Goal: Task Accomplishment & Management: Complete application form

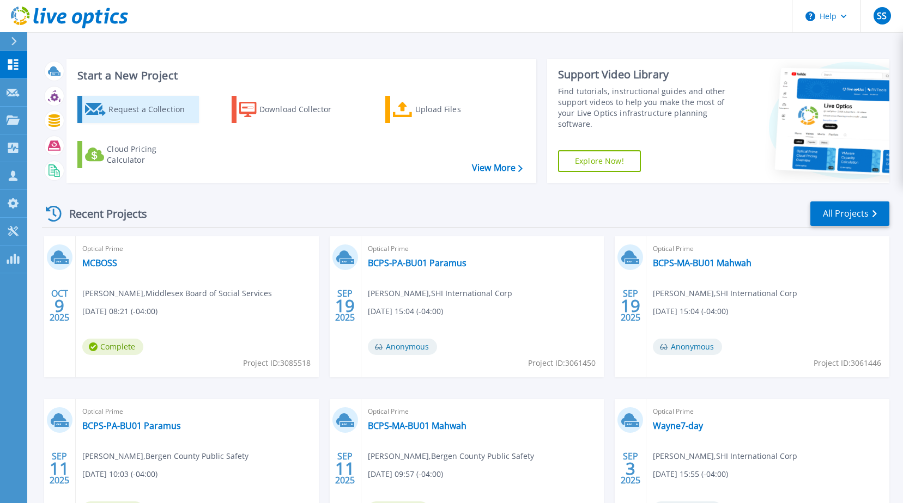
click at [146, 111] on div "Request a Collection" at bounding box center [151, 110] width 87 height 22
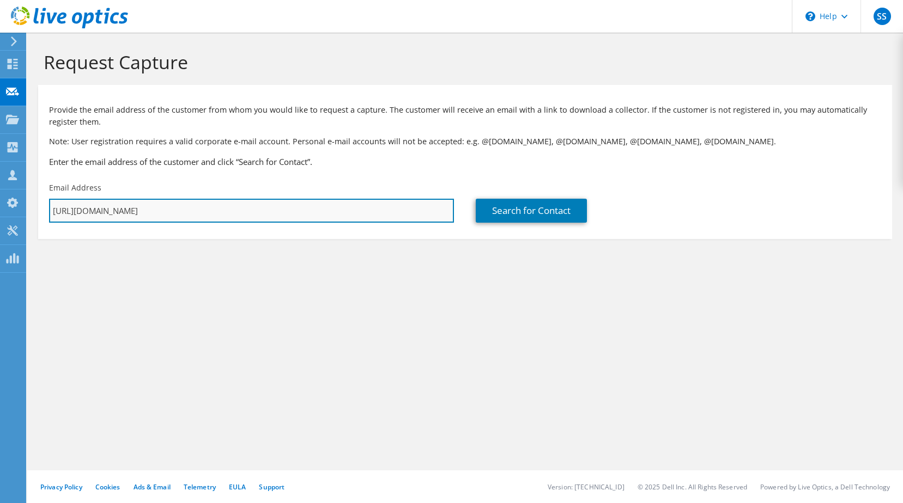
click at [257, 216] on input "[URL][DOMAIN_NAME]" at bounding box center [251, 211] width 405 height 24
drag, startPoint x: 331, startPoint y: 210, endPoint x: -139, endPoint y: 202, distance: 470.2
click at [0, 202] on html "SS Channel Partner [PERSON_NAME] [EMAIL_ADDRESS][DOMAIN_NAME] SHI International…" at bounding box center [451, 251] width 903 height 503
paste input "[EMAIL_ADDRESS][DOMAIN_NAME]"
type input "[EMAIL_ADDRESS][DOMAIN_NAME]"
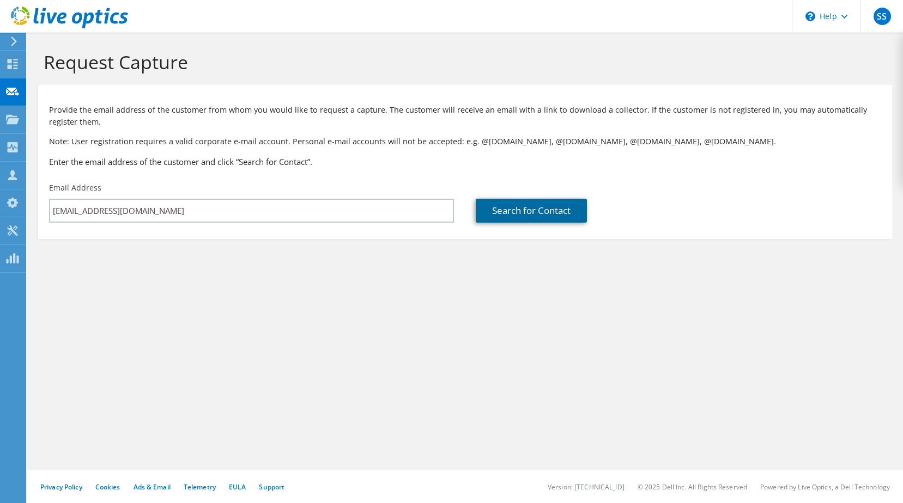
click at [534, 211] on link "Search for Contact" at bounding box center [531, 211] width 111 height 24
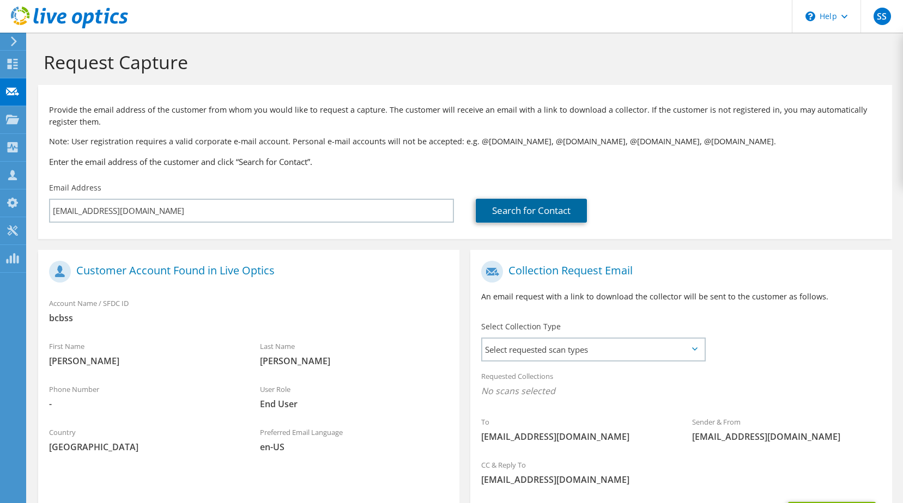
scroll to position [105, 0]
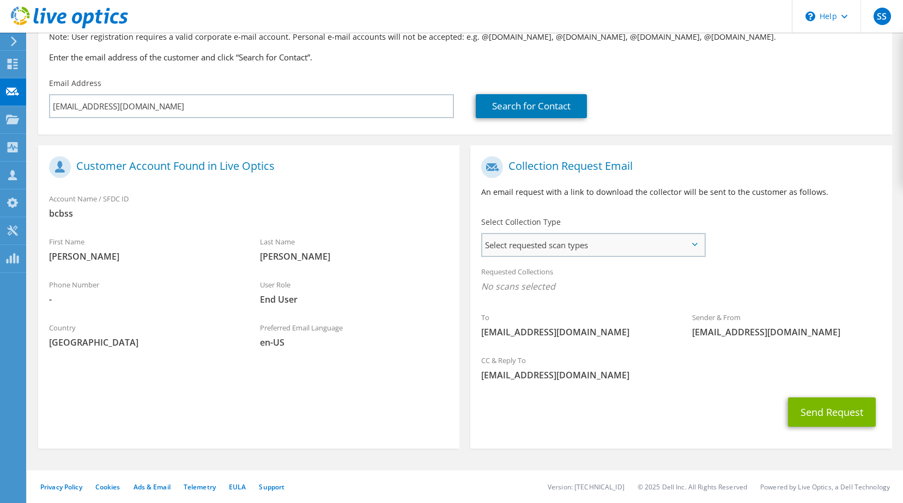
click at [696, 242] on span "Select requested scan types" at bounding box center [593, 245] width 222 height 22
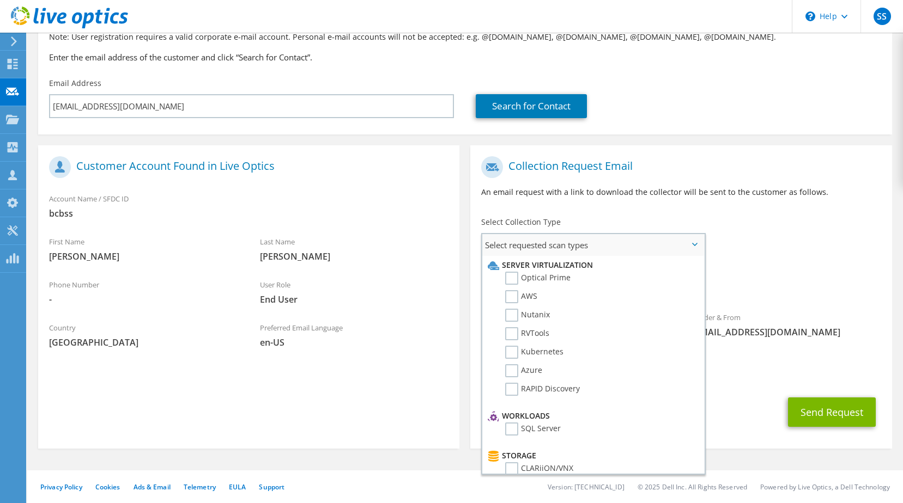
click at [575, 279] on li "Optical Prime" at bounding box center [592, 281] width 214 height 19
click at [555, 276] on label "Optical Prime" at bounding box center [537, 278] width 65 height 13
click at [0, 0] on input "Optical Prime" at bounding box center [0, 0] width 0 height 0
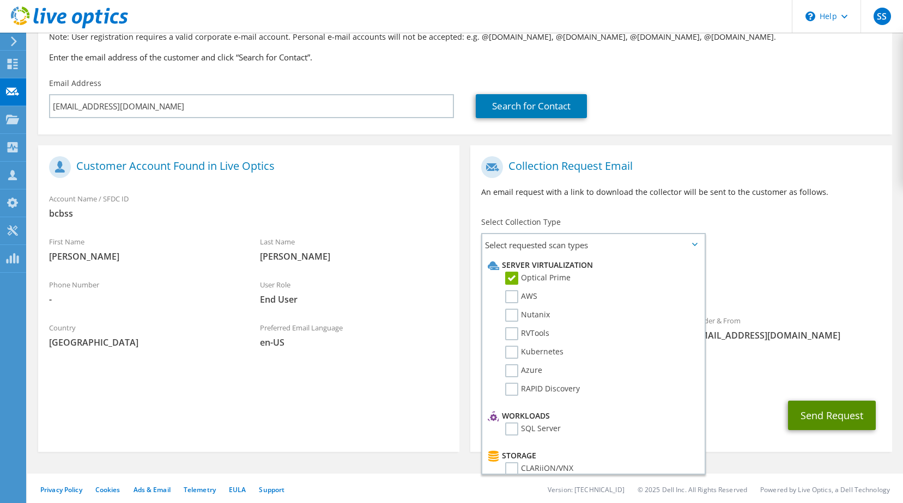
click at [846, 423] on button "Send Request" at bounding box center [832, 415] width 88 height 29
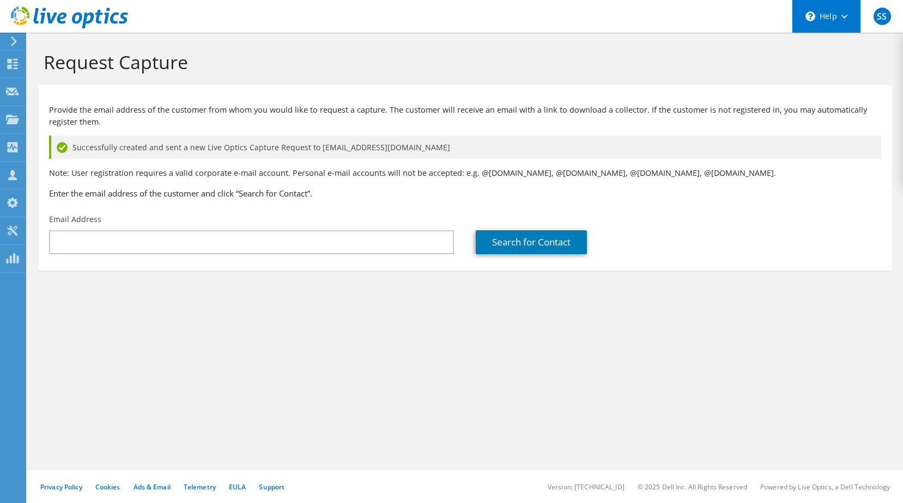
click at [835, 14] on div "\n Help" at bounding box center [825, 16] width 69 height 33
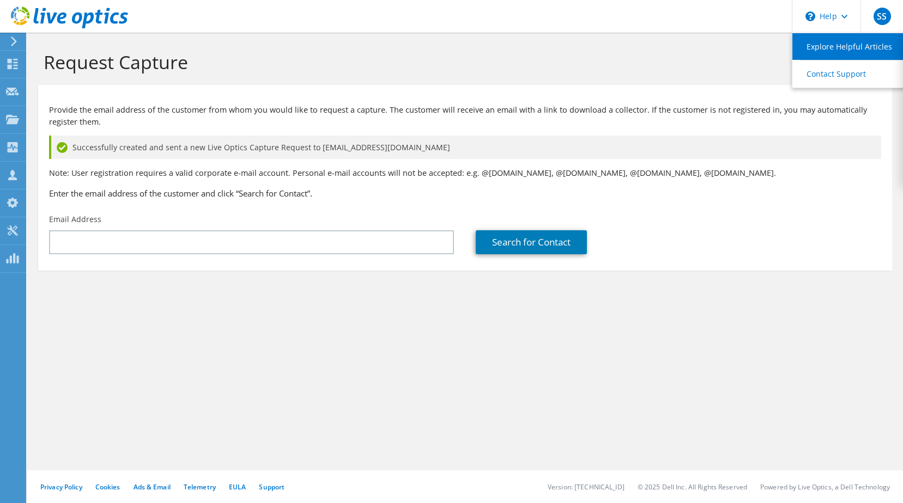
click at [831, 48] on link "Explore Helpful Articles" at bounding box center [852, 46] width 121 height 27
